Goal: Task Accomplishment & Management: Complete application form

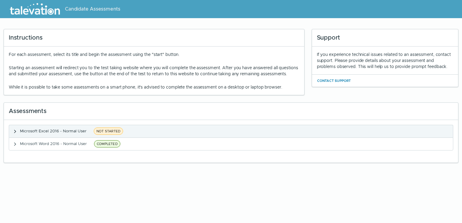
click at [110, 135] on span "NOT STARTED" at bounding box center [108, 131] width 29 height 7
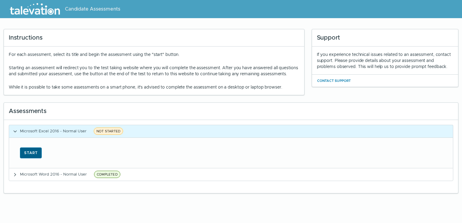
click at [31, 158] on button "Start" at bounding box center [31, 152] width 22 height 11
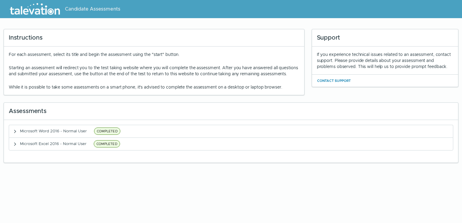
drag, startPoint x: 428, startPoint y: 6, endPoint x: 430, endPoint y: 11, distance: 5.6
drag, startPoint x: 430, startPoint y: 11, endPoint x: 281, endPoint y: 33, distance: 150.7
click at [281, 33] on div "Instructions" at bounding box center [154, 37] width 300 height 17
